Goal: Find specific page/section: Find specific page/section

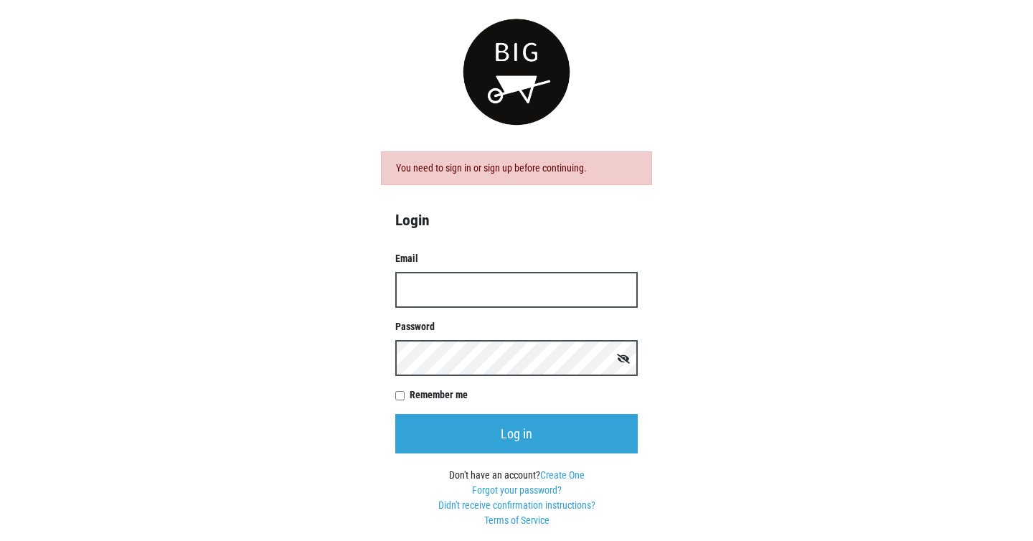
click at [445, 295] on input "Email" at bounding box center [516, 290] width 242 height 36
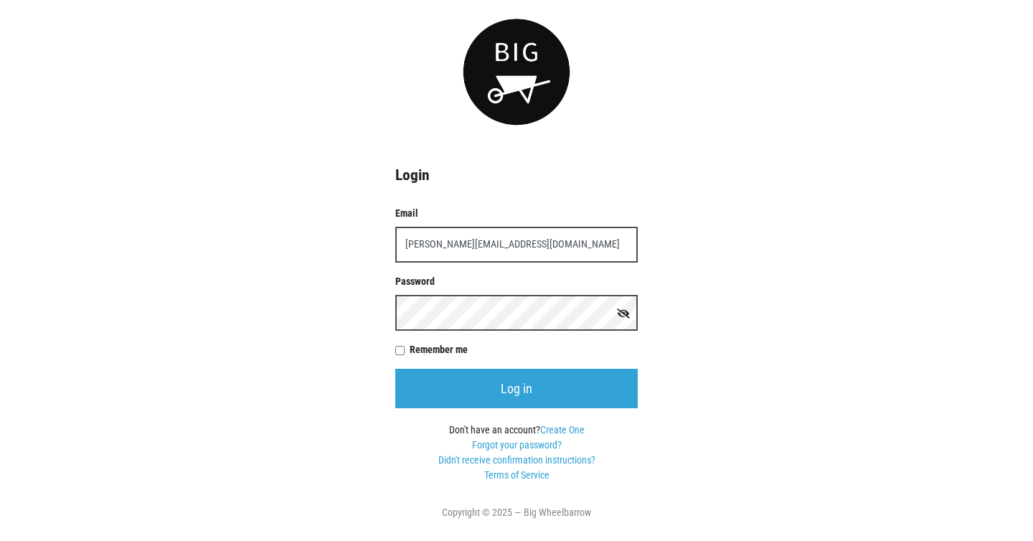
type input "sam@bigwheelbarrow.com"
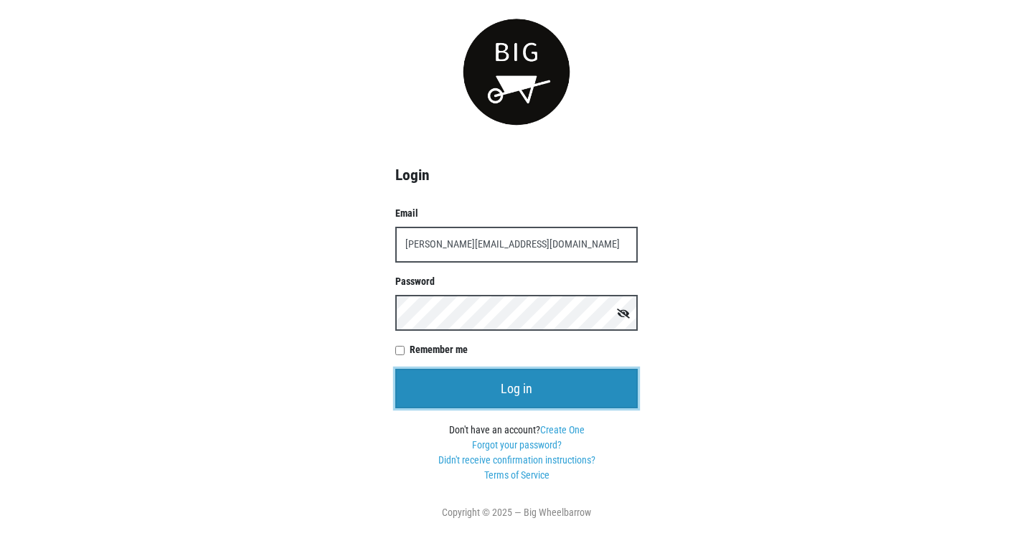
click at [488, 389] on input "Log in" at bounding box center [516, 388] width 242 height 39
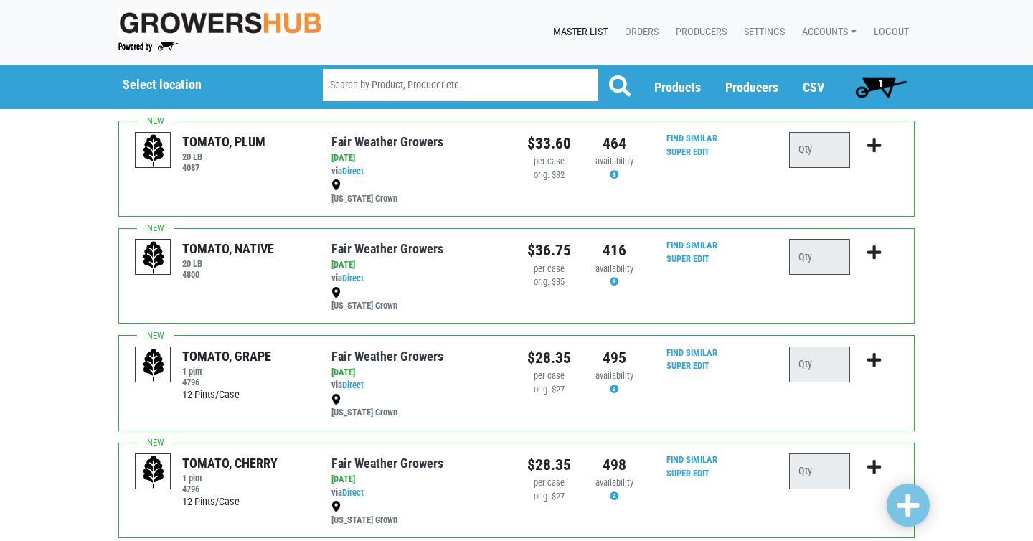
click at [396, 87] on input "search" at bounding box center [460, 85] width 275 height 32
type input "pumpkins"
click at [597, 69] on button at bounding box center [619, 87] width 44 height 36
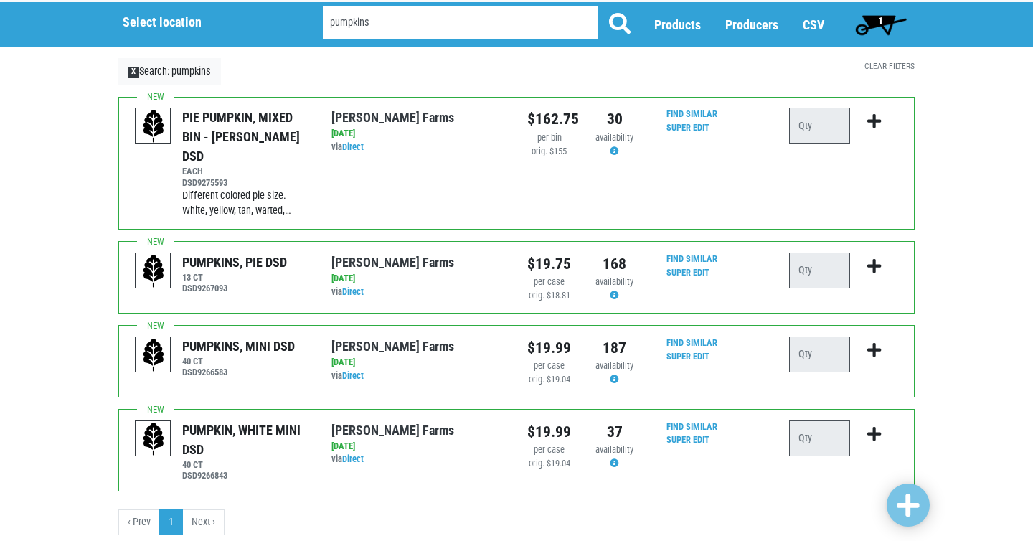
scroll to position [69, 0]
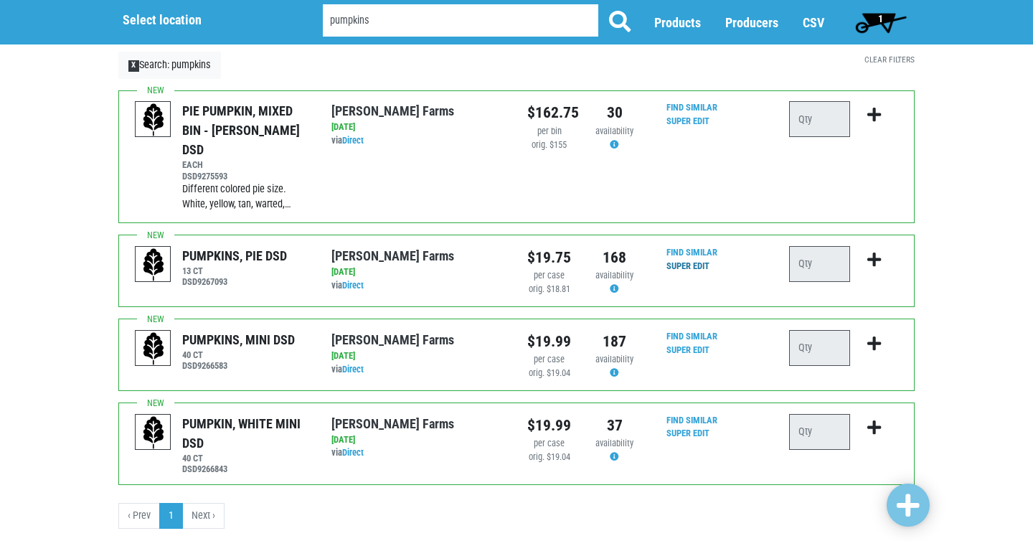
click at [688, 260] on link "Super Edit" at bounding box center [687, 265] width 43 height 11
